Goal: Register for event/course

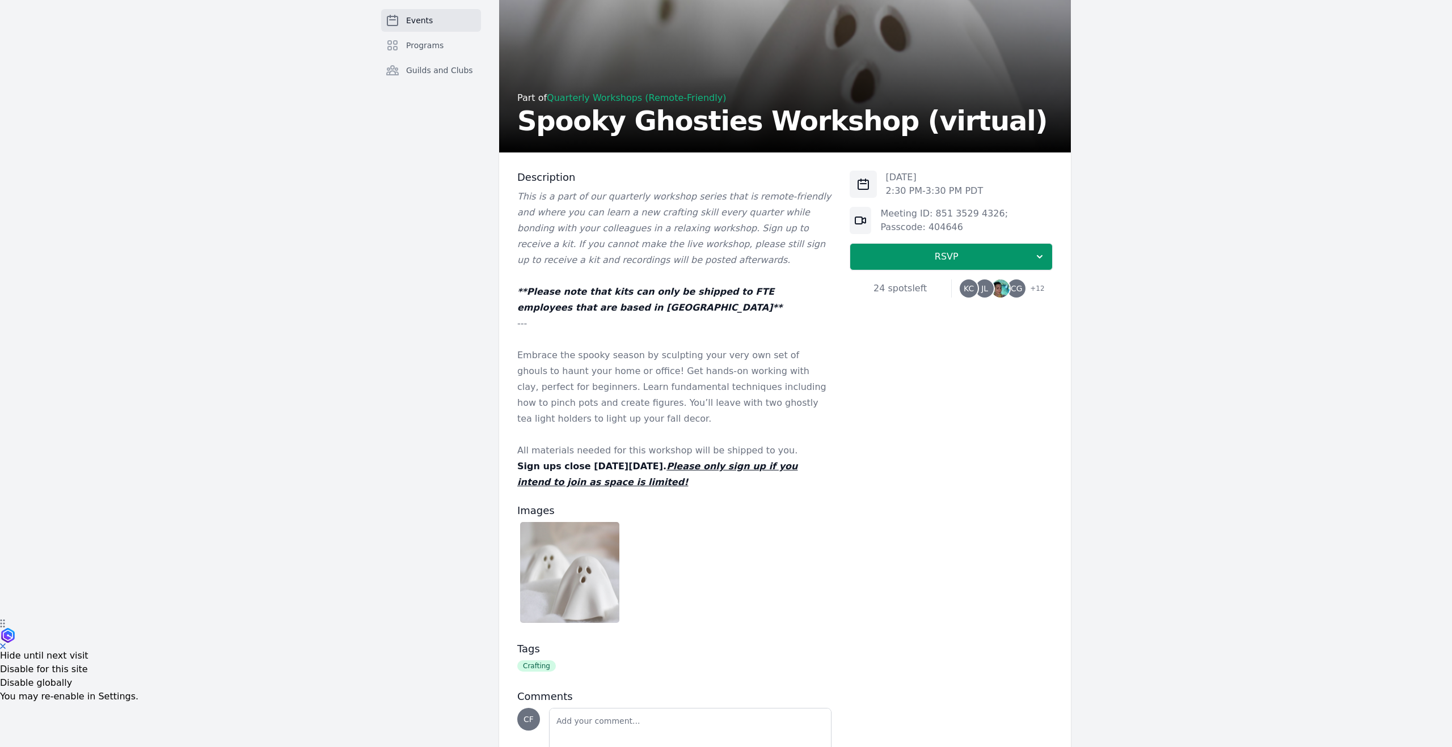
scroll to position [127, 0]
click at [1042, 260] on icon "button" at bounding box center [1039, 257] width 11 height 11
click at [955, 289] on link "I'm going" at bounding box center [950, 288] width 203 height 20
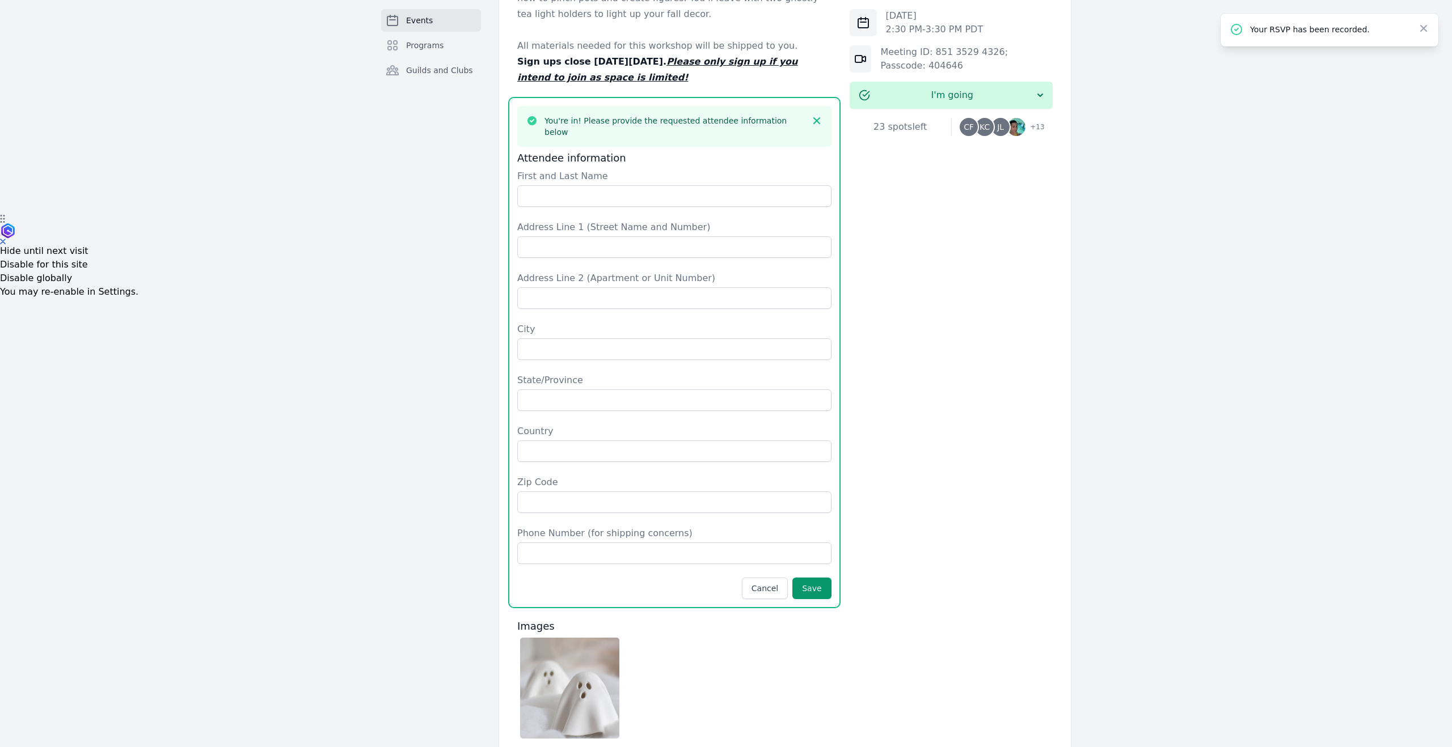
scroll to position [506, 0]
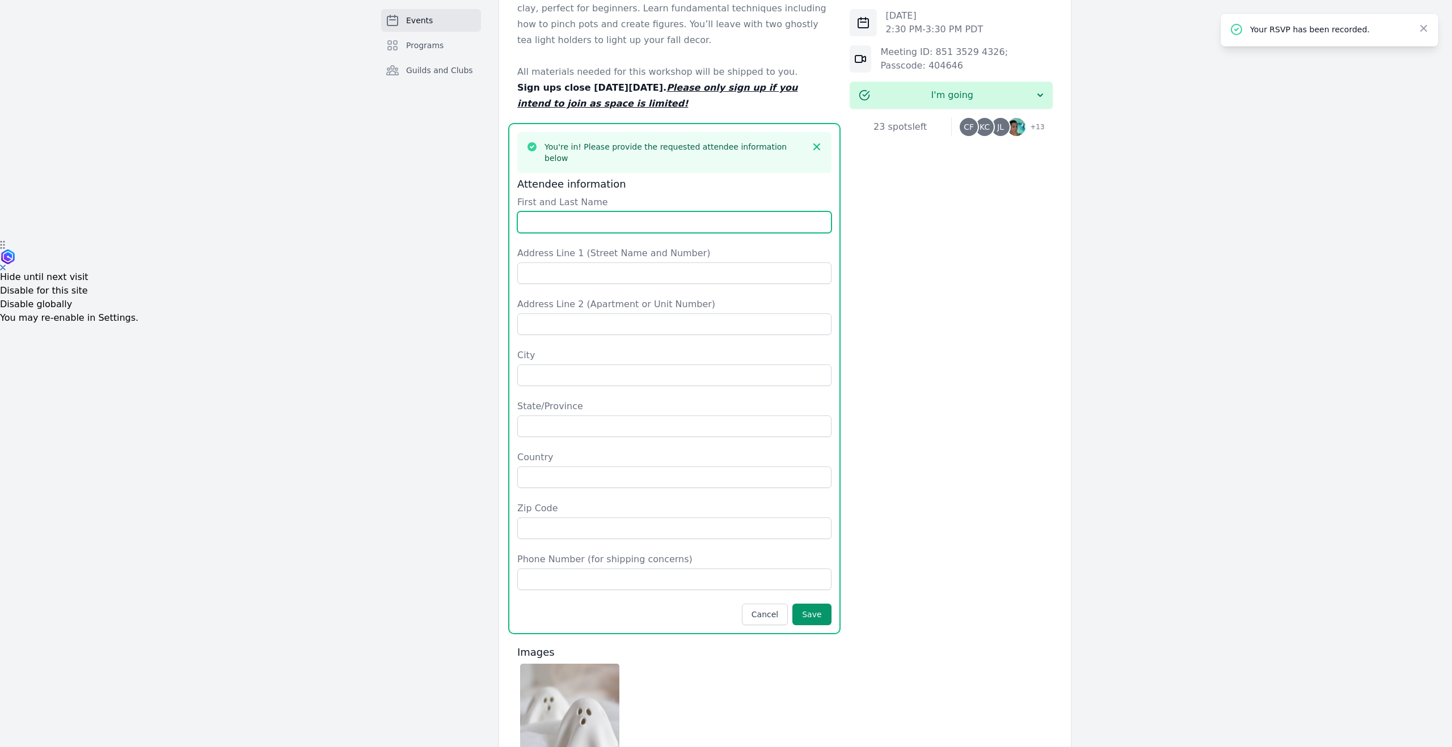
click at [674, 211] on input "First and Last Name" at bounding box center [674, 222] width 314 height 22
type input "[PERSON_NAME]"
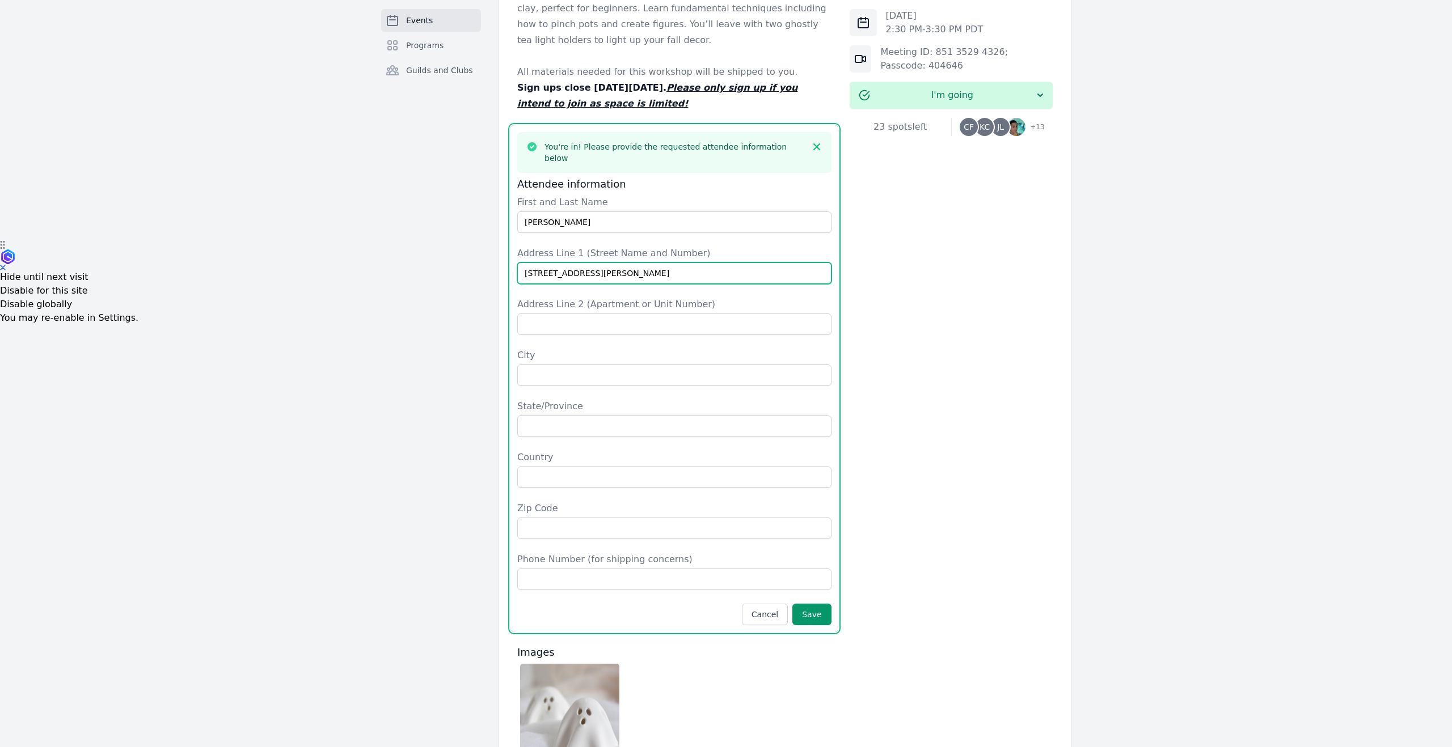
type input "[STREET_ADDRESS][PERSON_NAME]"
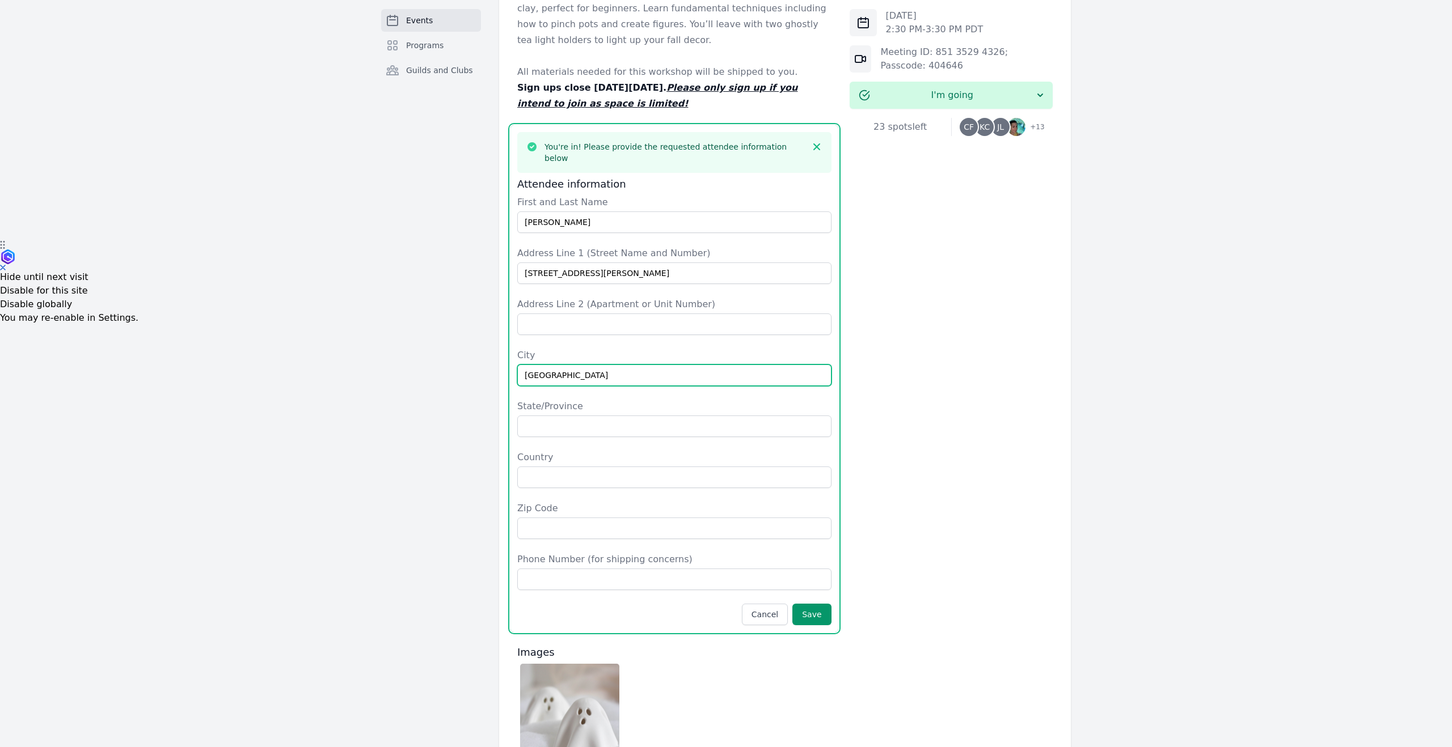
type input "[GEOGRAPHIC_DATA]"
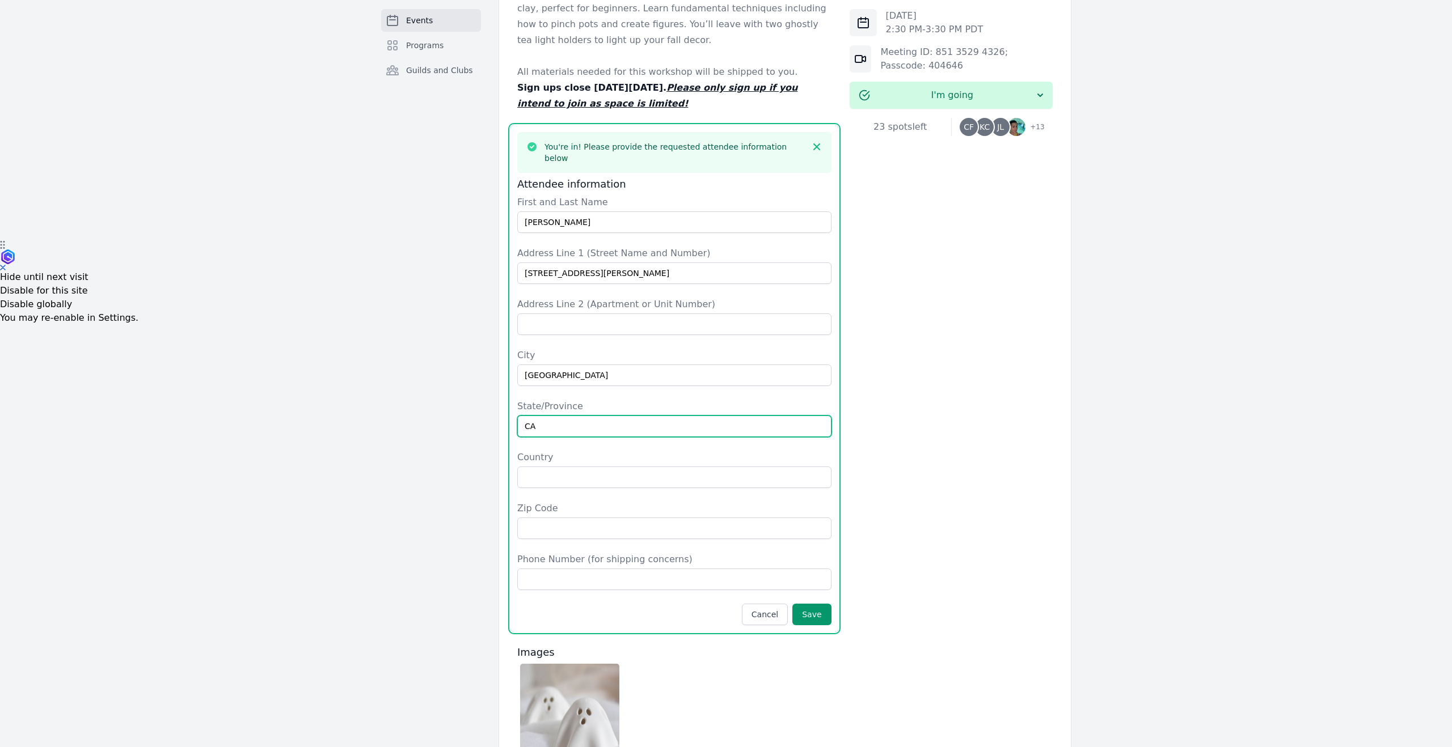
type input "CA"
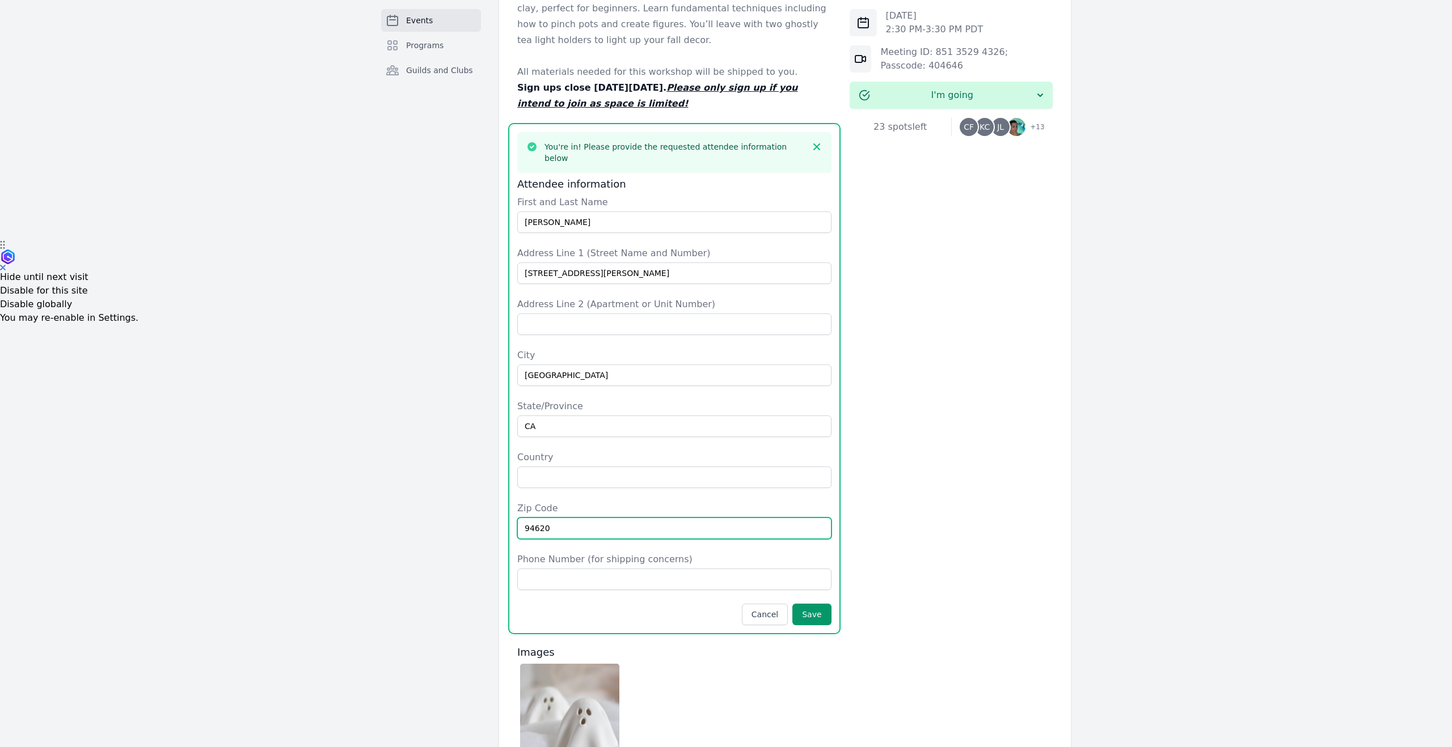
type input "94620"
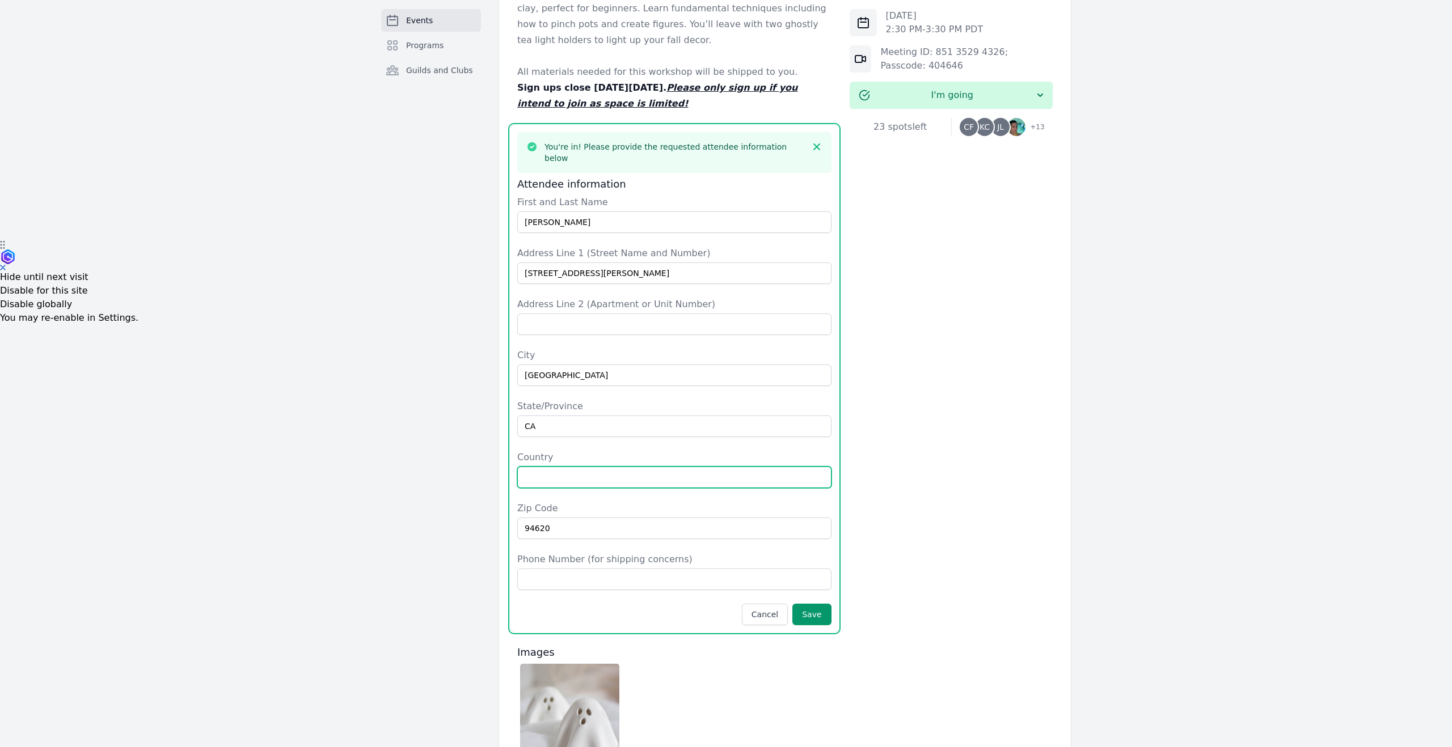
click at [583, 468] on input "Country" at bounding box center [674, 478] width 314 height 22
type input "[GEOGRAPHIC_DATA]"
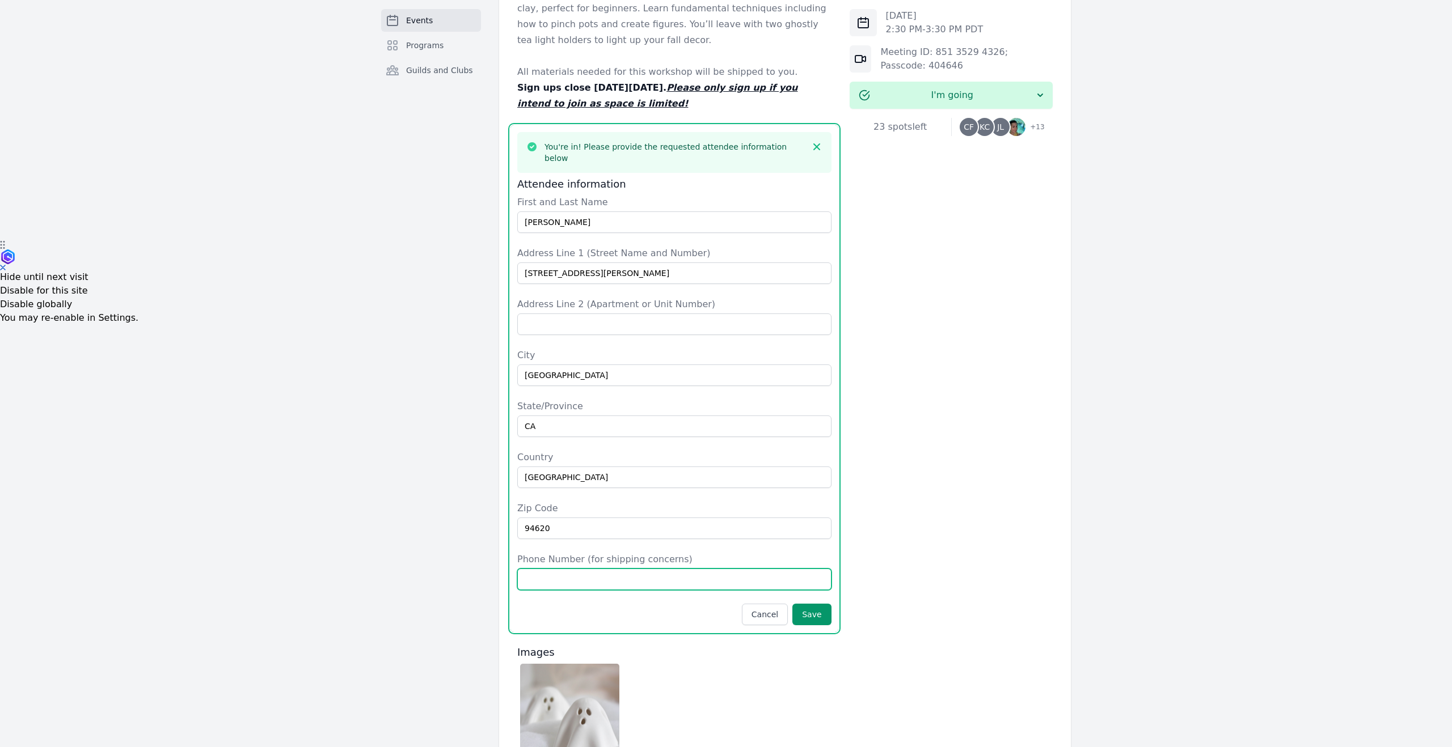
click at [594, 570] on input "Phone Number (for shipping concerns)" at bounding box center [674, 580] width 314 height 22
type input "4049214967"
click at [819, 604] on button "Save" at bounding box center [811, 615] width 39 height 22
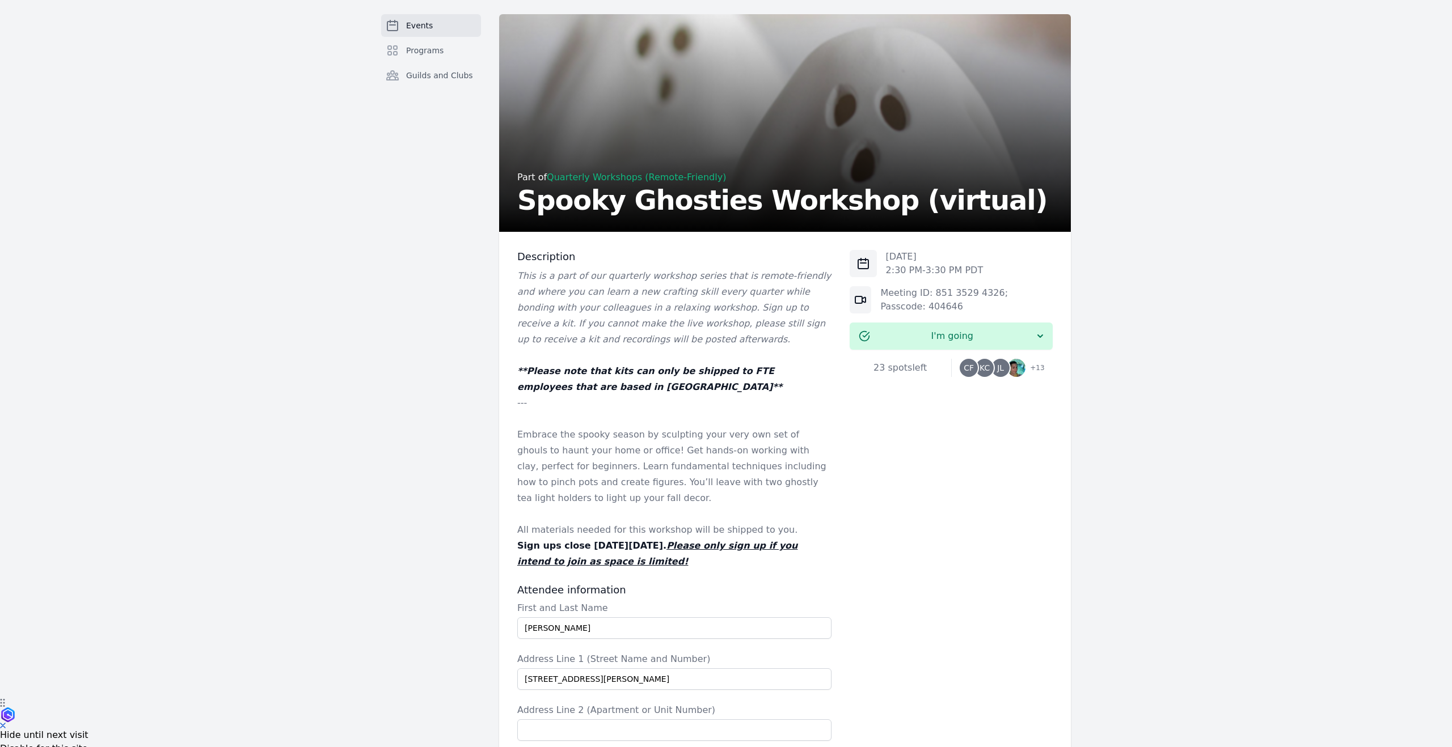
scroll to position [47, 0]
click at [1031, 370] on span "+ 13" at bounding box center [1033, 370] width 21 height 16
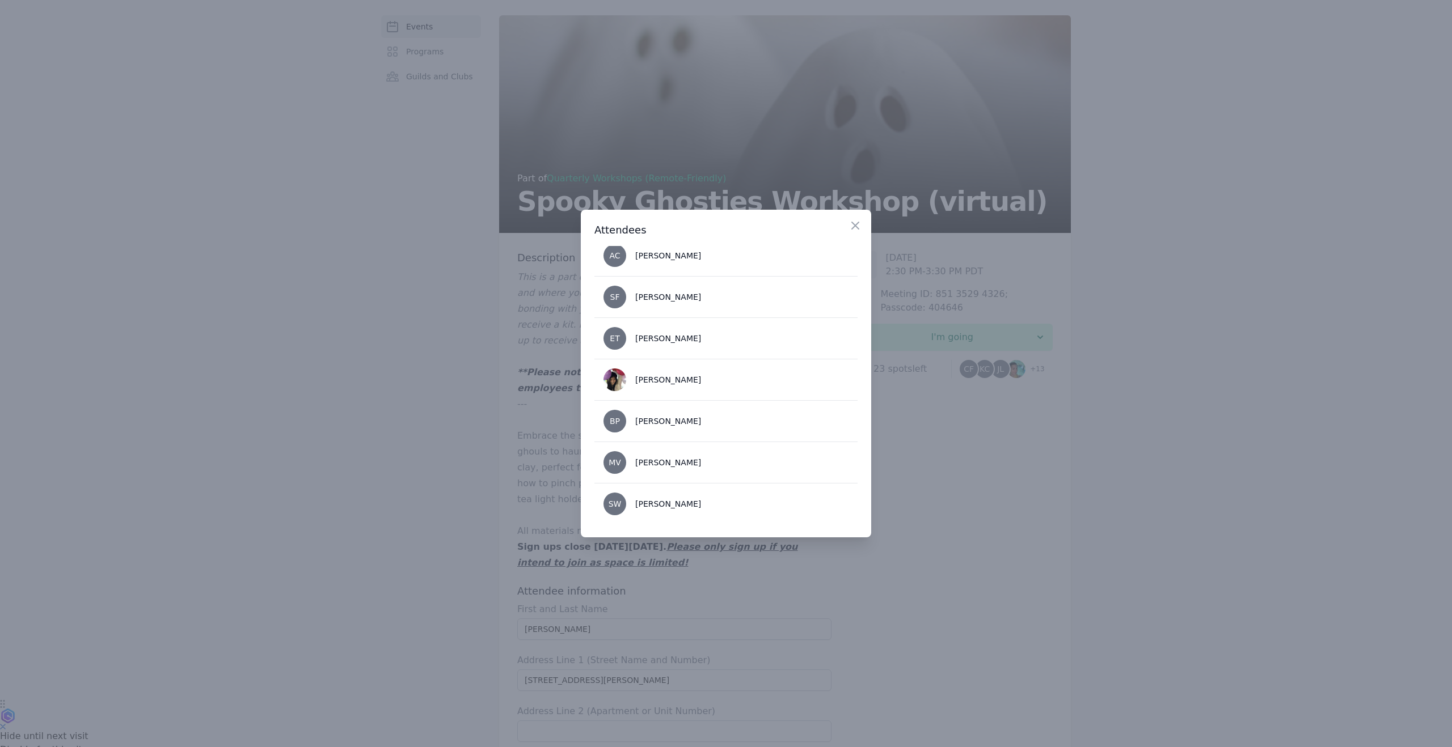
scroll to position [346, 0]
click at [859, 227] on icon "button" at bounding box center [855, 226] width 14 height 14
